Goal: Transaction & Acquisition: Purchase product/service

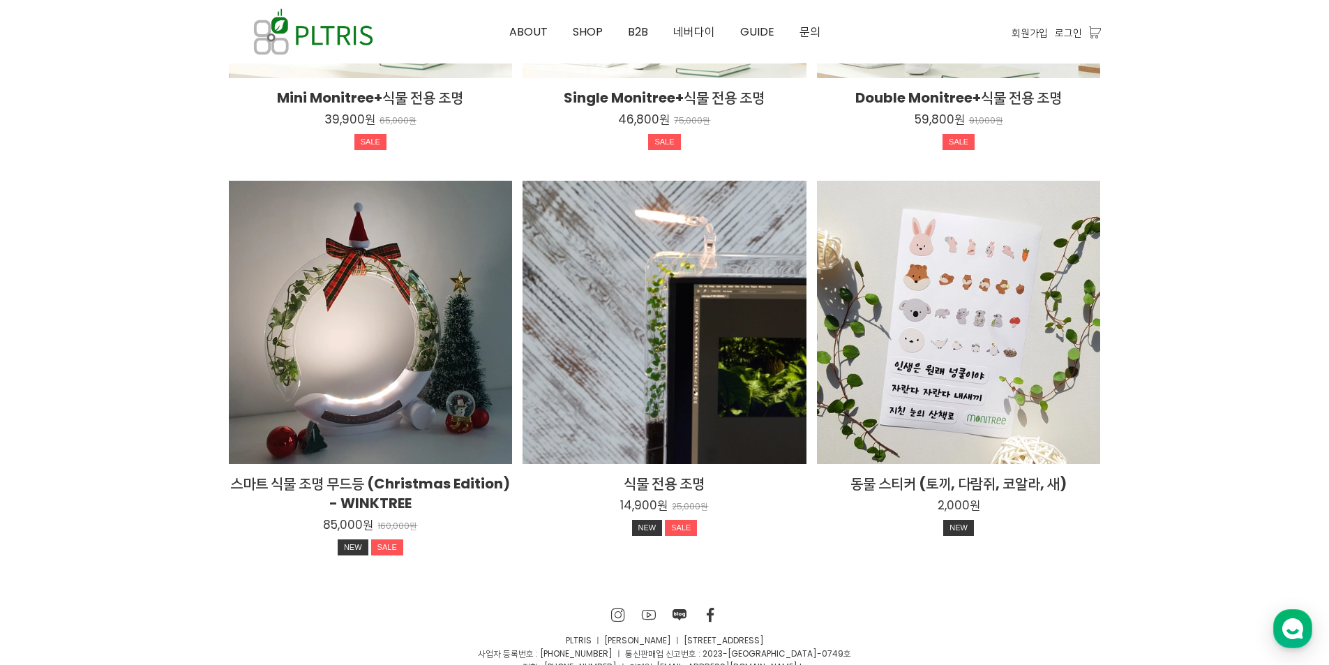
scroll to position [2567, 0]
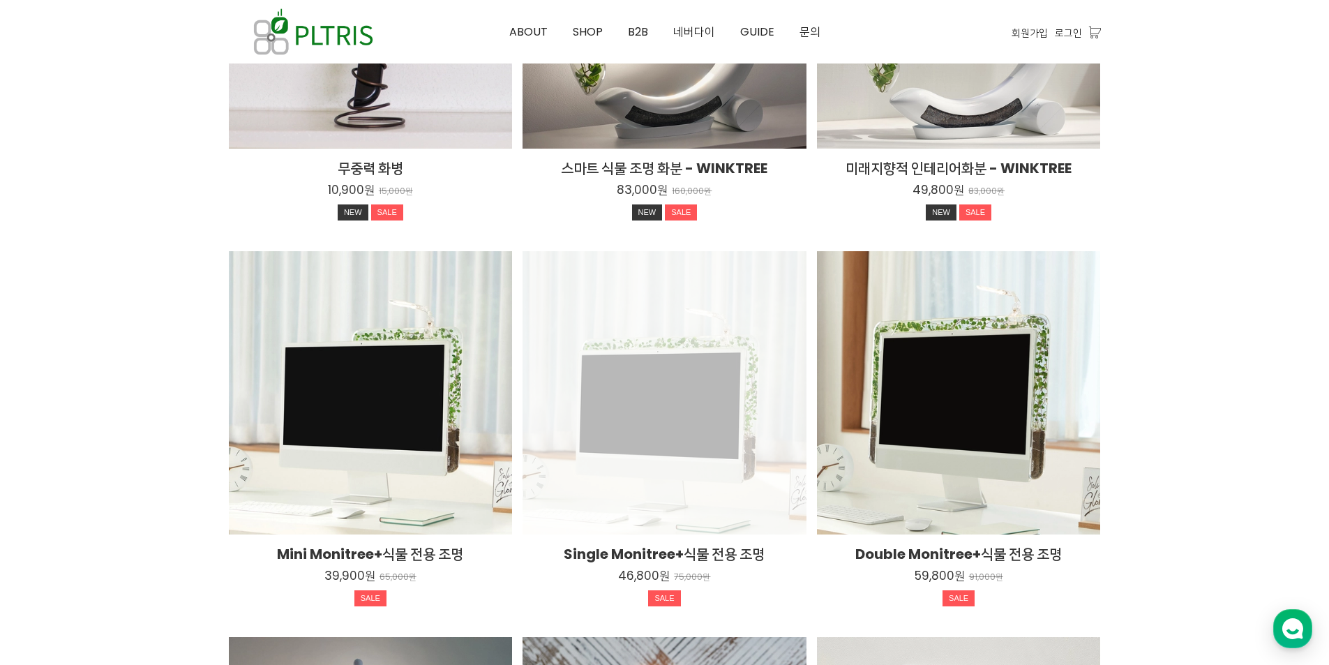
scroll to position [2009, 0]
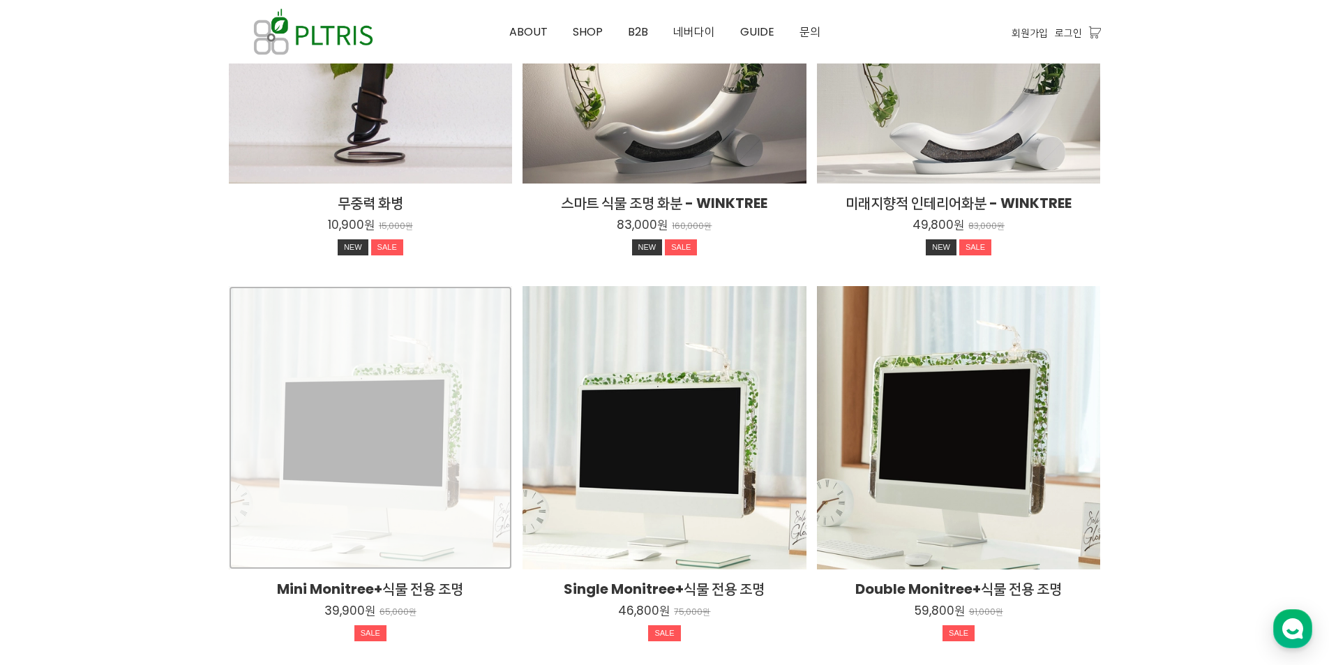
click at [375, 412] on div "Mini Monitree+식물 전용 조명 39,900원 65,000원 SALE TIME SALE" at bounding box center [371, 428] width 284 height 284
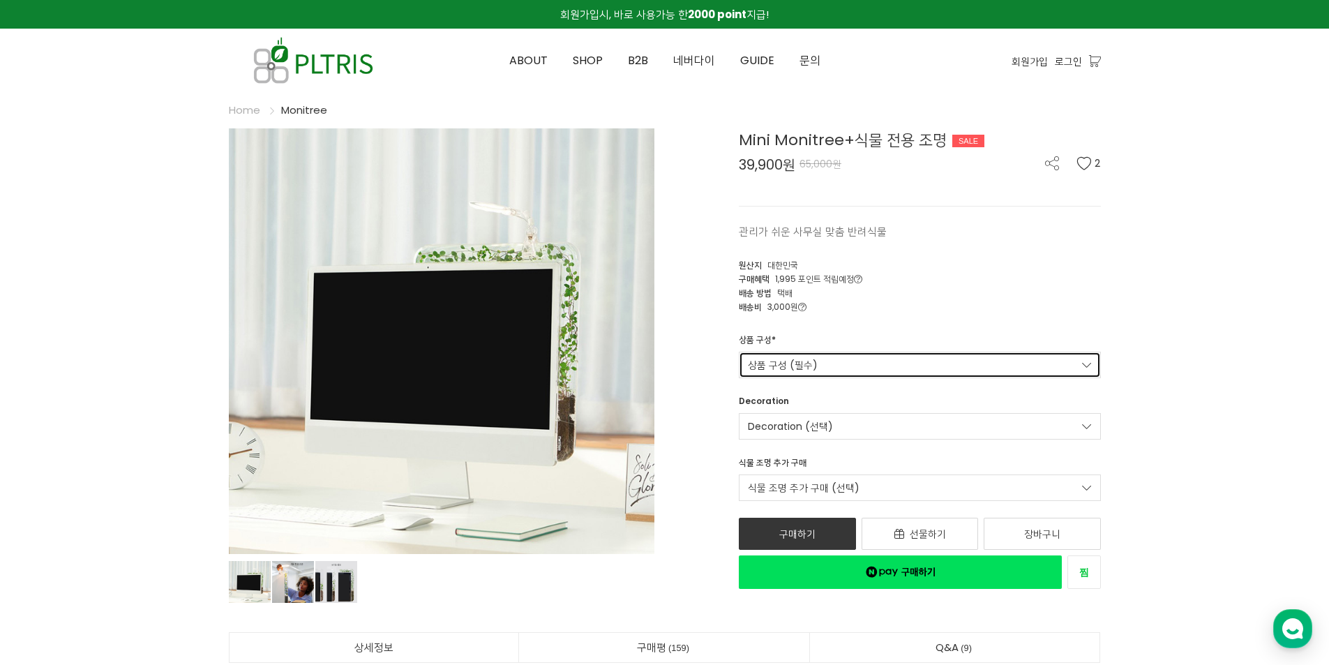
click at [807, 368] on link "상품 구성 (필수)" at bounding box center [920, 365] width 362 height 27
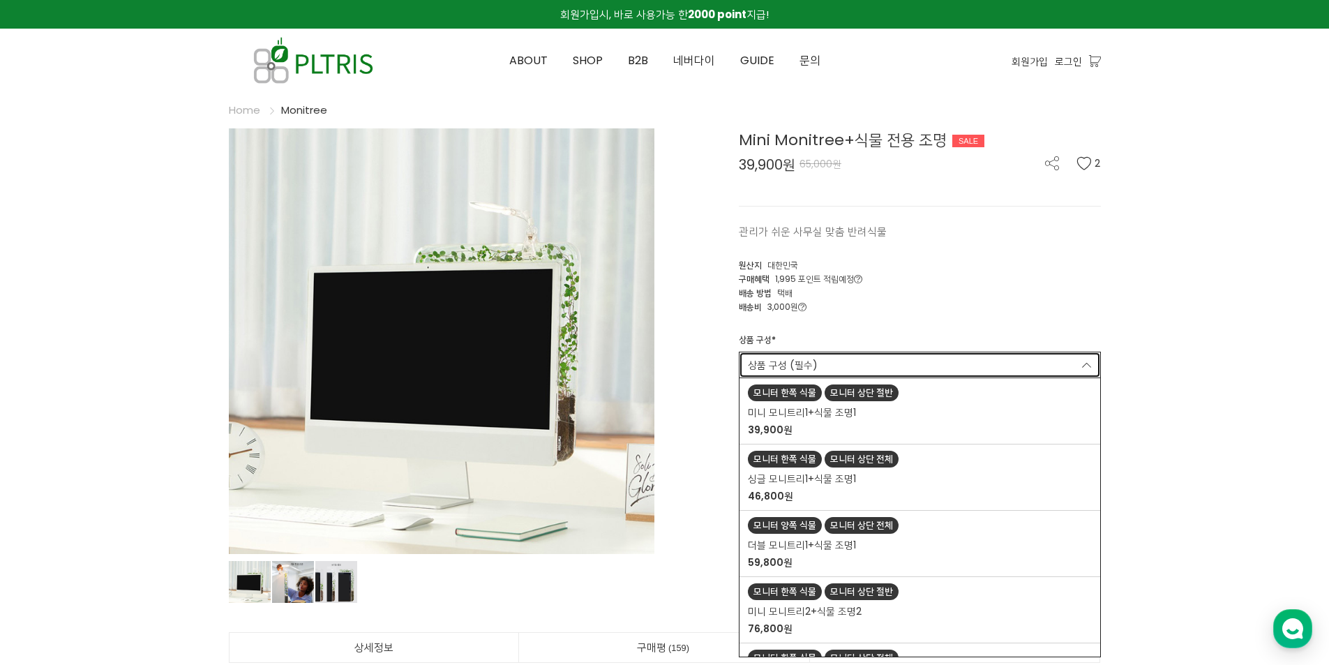
click at [814, 355] on link "상품 구성 (필수)" at bounding box center [920, 365] width 362 height 27
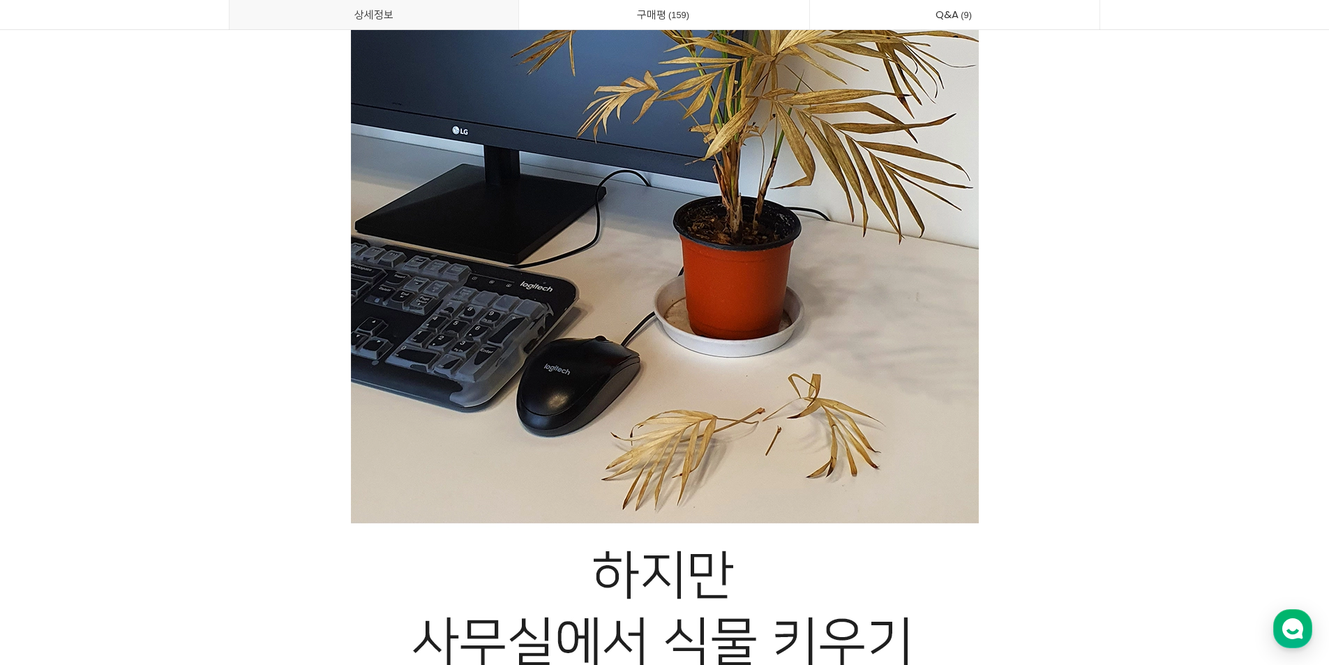
scroll to position [3350, 0]
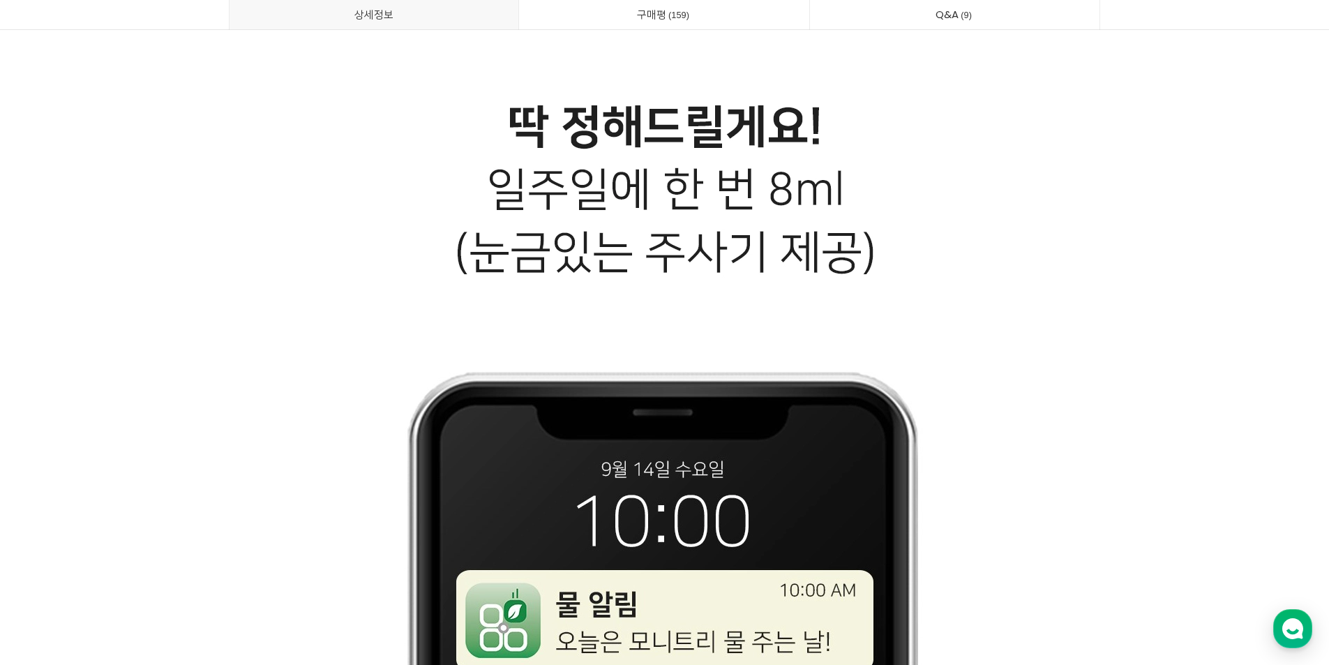
scroll to position [17140, 0]
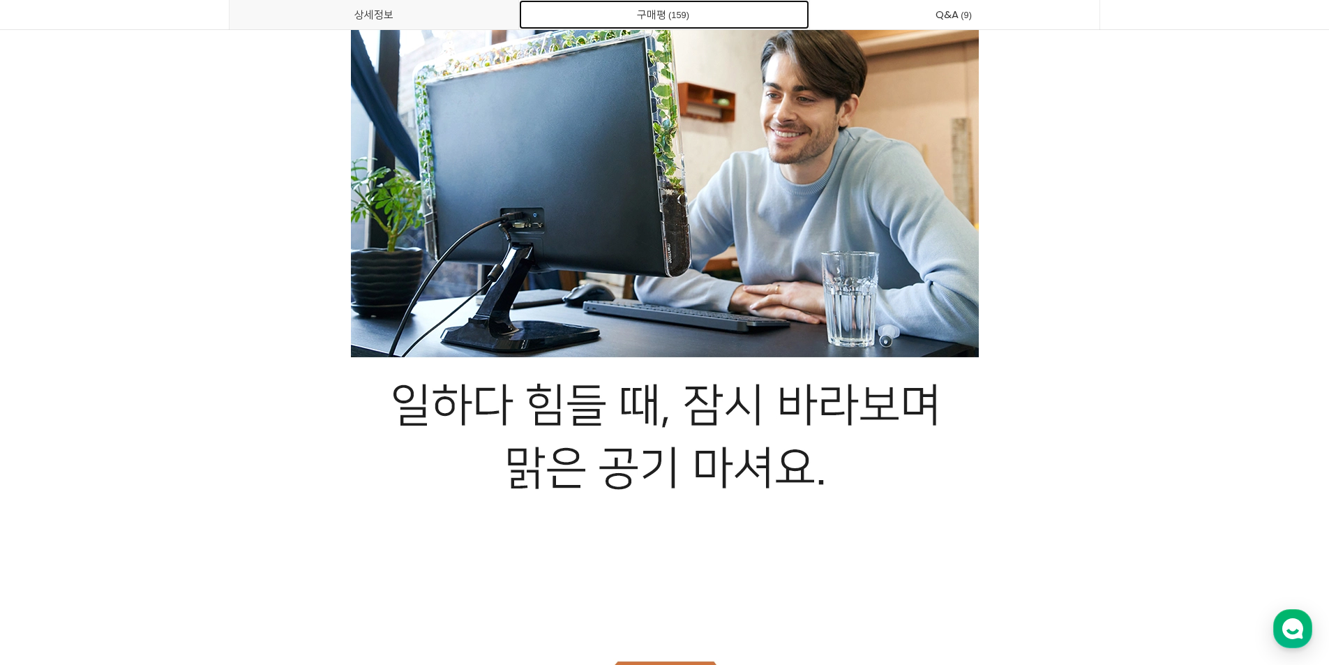
click at [684, 24] on link "구매평 159" at bounding box center [664, 14] width 290 height 29
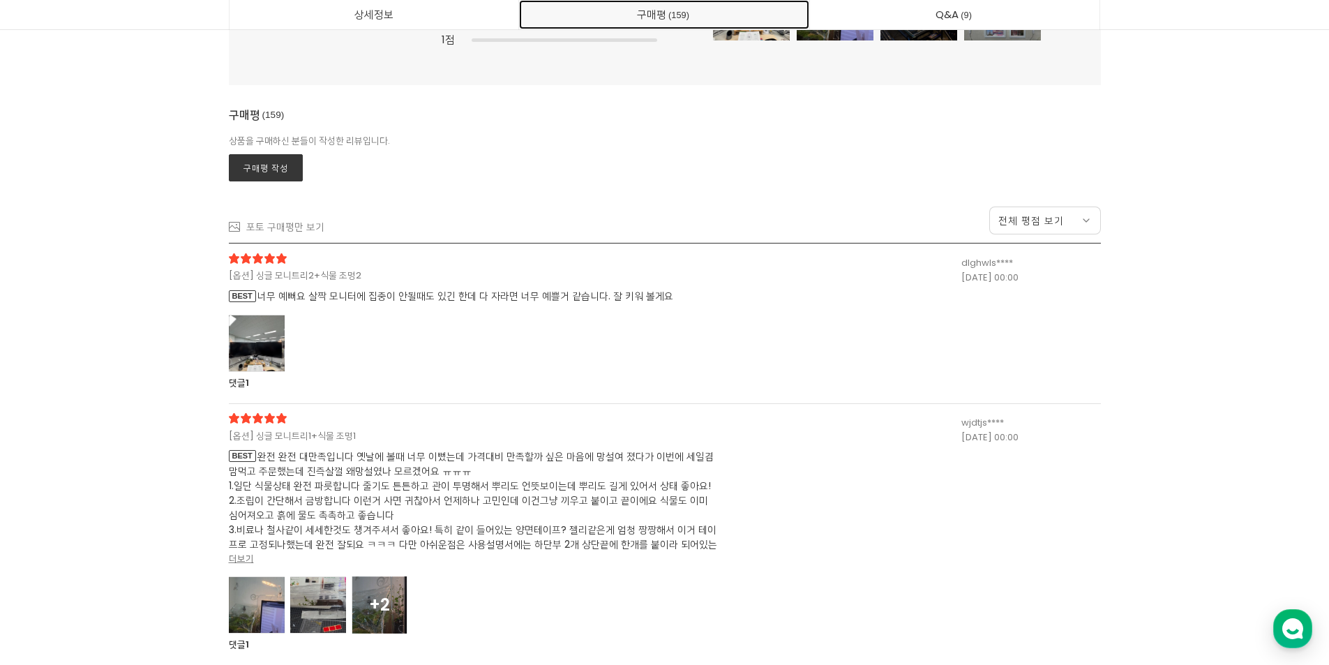
scroll to position [36664, 0]
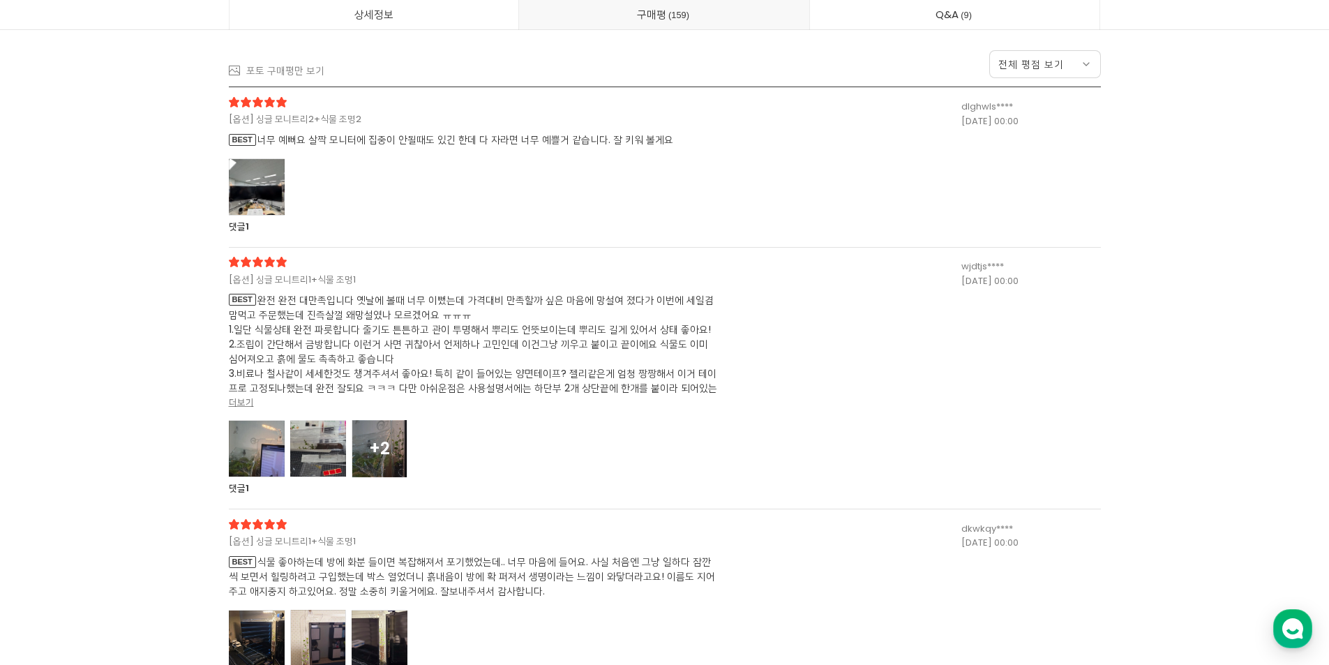
click at [250, 191] on div at bounding box center [257, 186] width 56 height 57
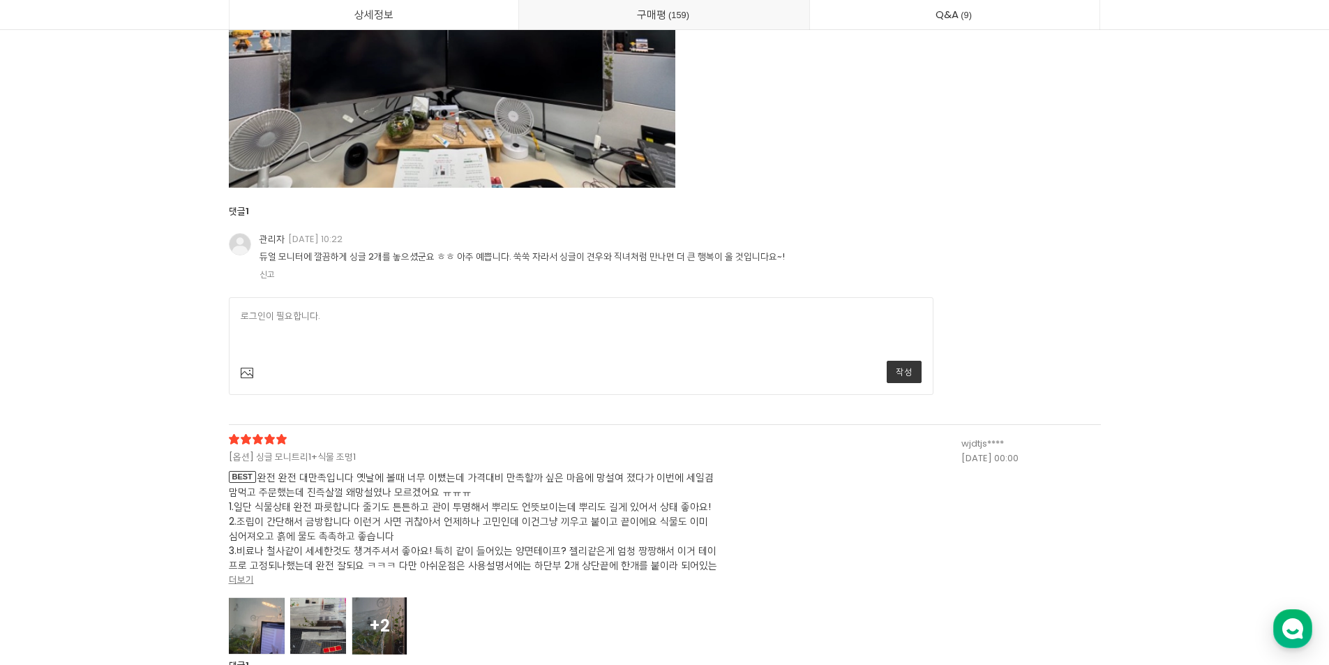
scroll to position [37222, 0]
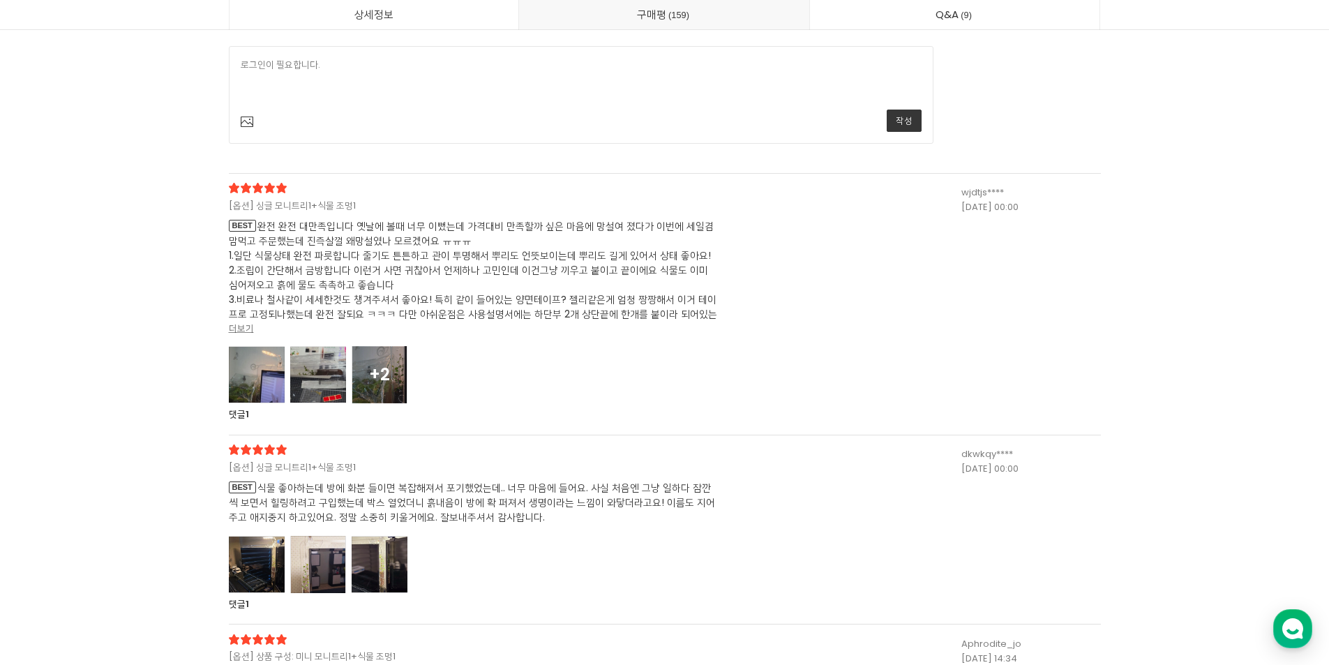
click at [267, 370] on div at bounding box center [257, 374] width 56 height 57
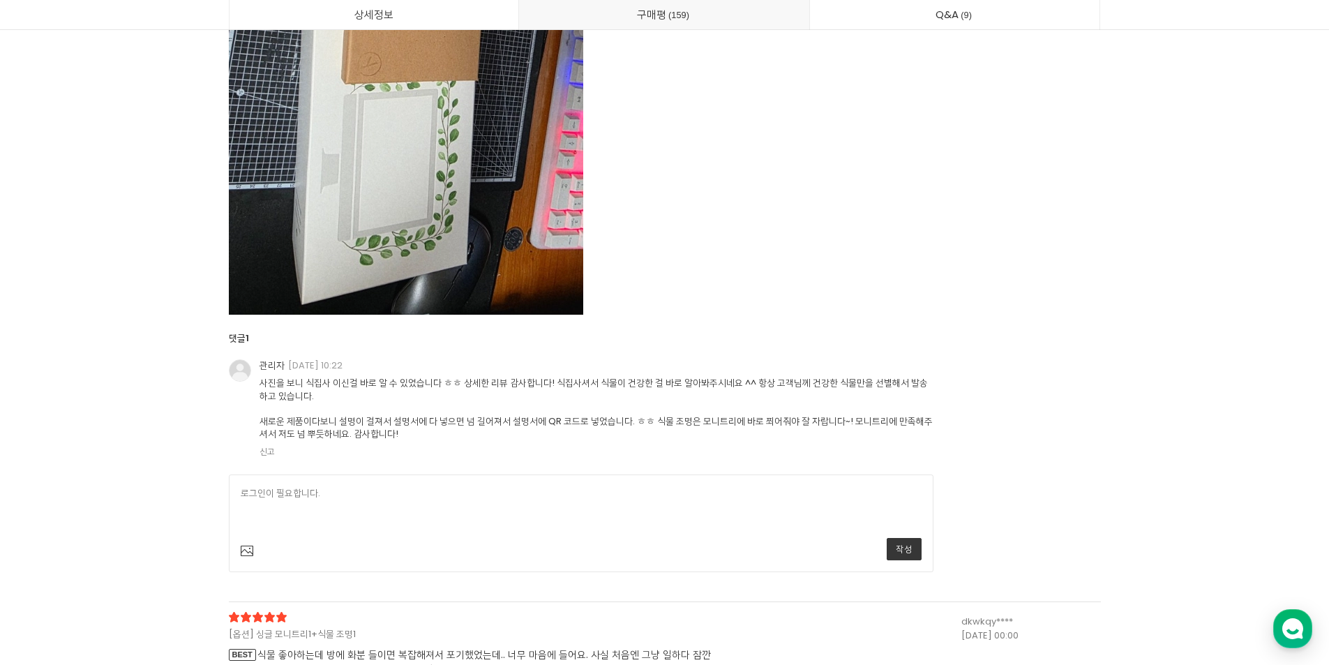
scroll to position [39386, 0]
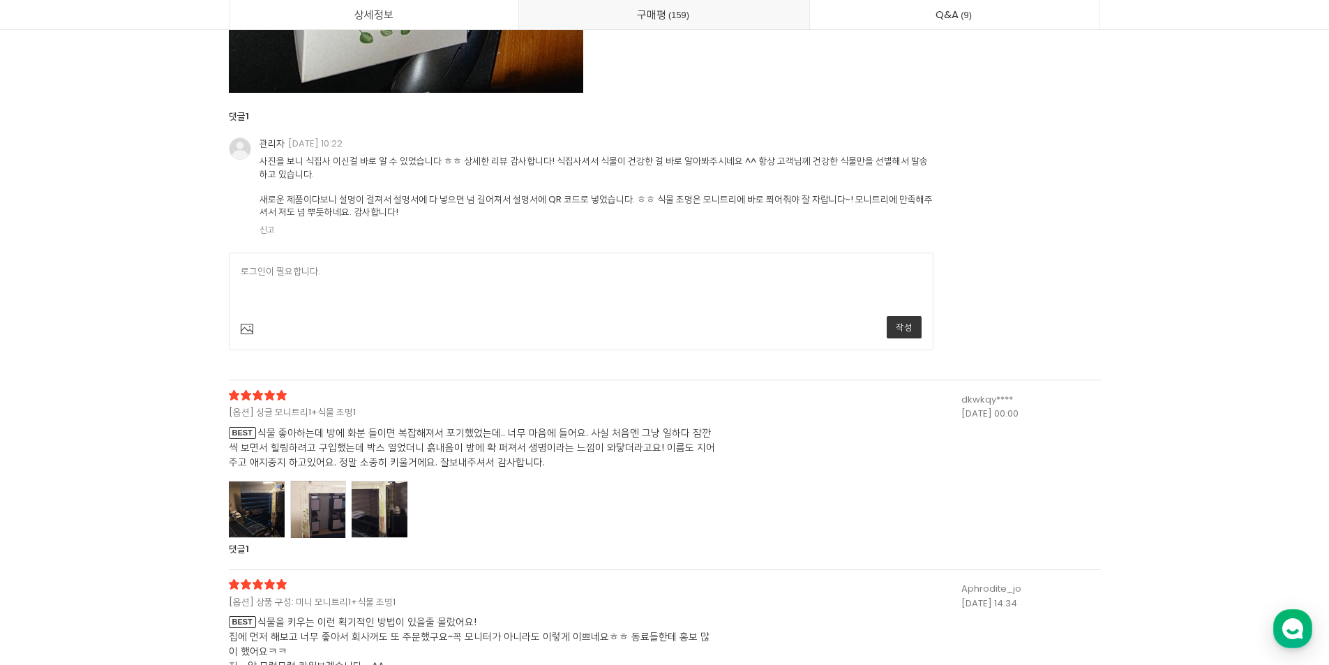
click at [329, 493] on div at bounding box center [318, 509] width 56 height 57
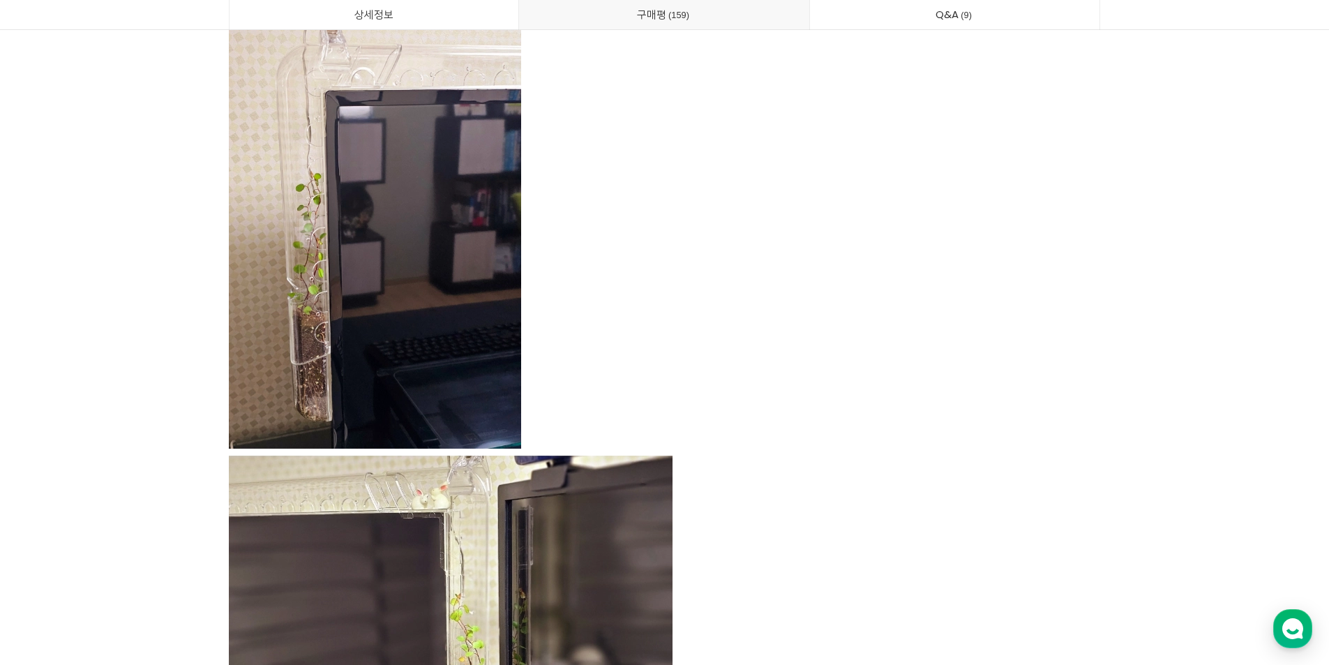
scroll to position [40432, 0]
